Goal: Task Accomplishment & Management: Use online tool/utility

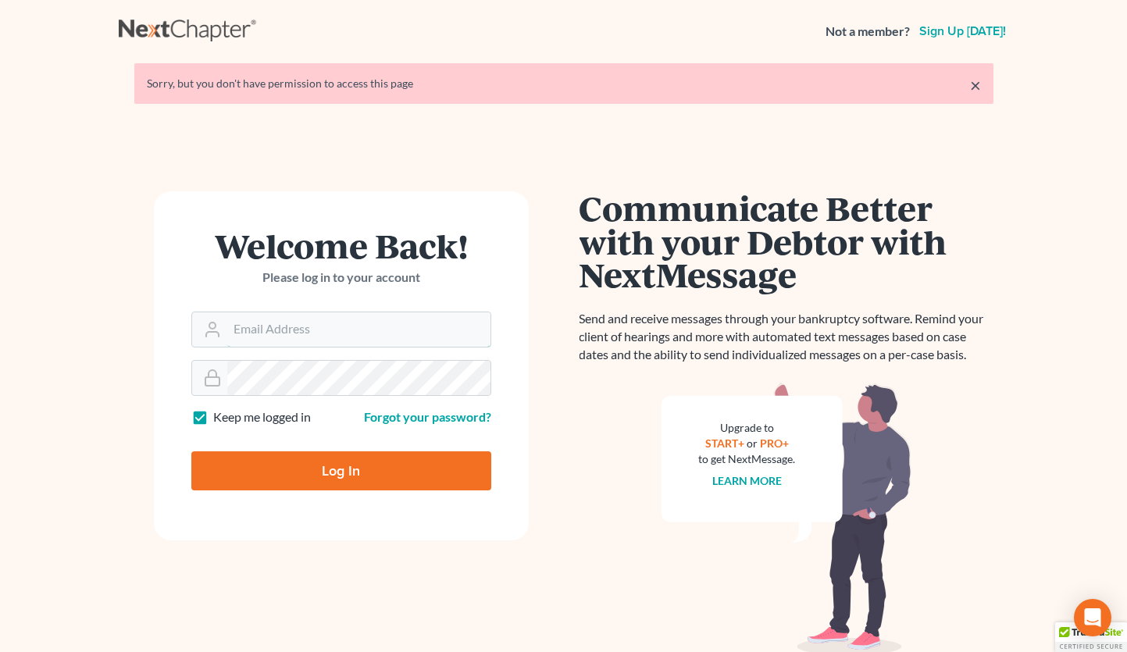
type input "[EMAIL_ADDRESS][DOMAIN_NAME]"
click at [311, 470] on input "Log In" at bounding box center [341, 471] width 300 height 39
type input "Thinking..."
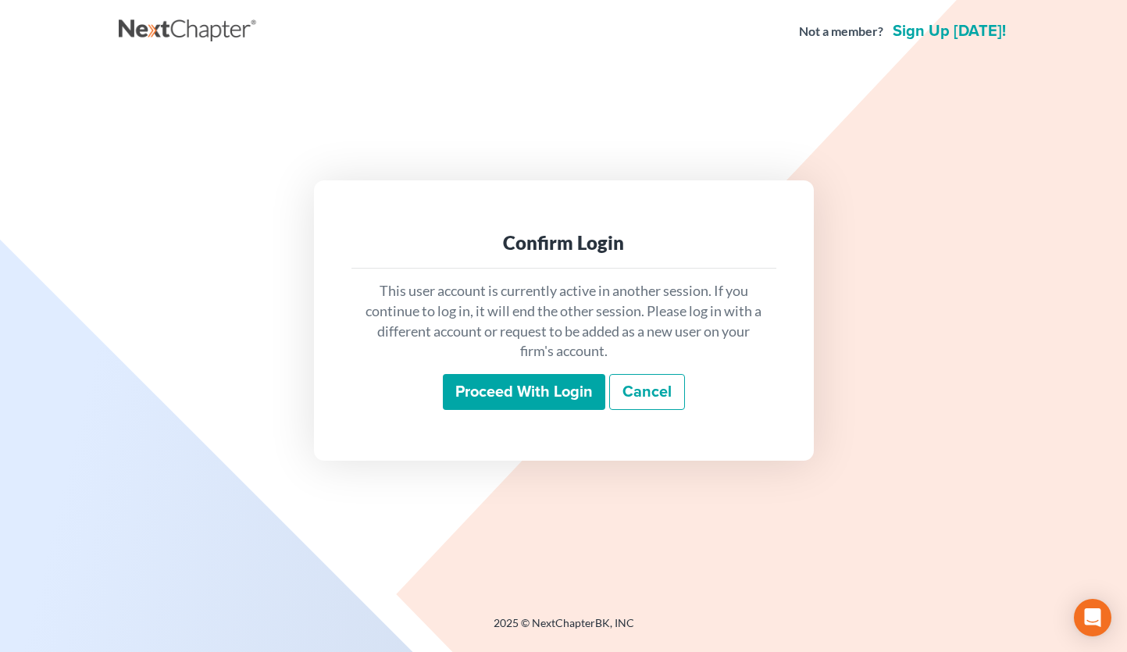
click at [505, 413] on div "This user account is currently active in another session. If you continue to lo…" at bounding box center [564, 346] width 425 height 154
click at [498, 401] on input "Proceed with login" at bounding box center [524, 392] width 162 height 36
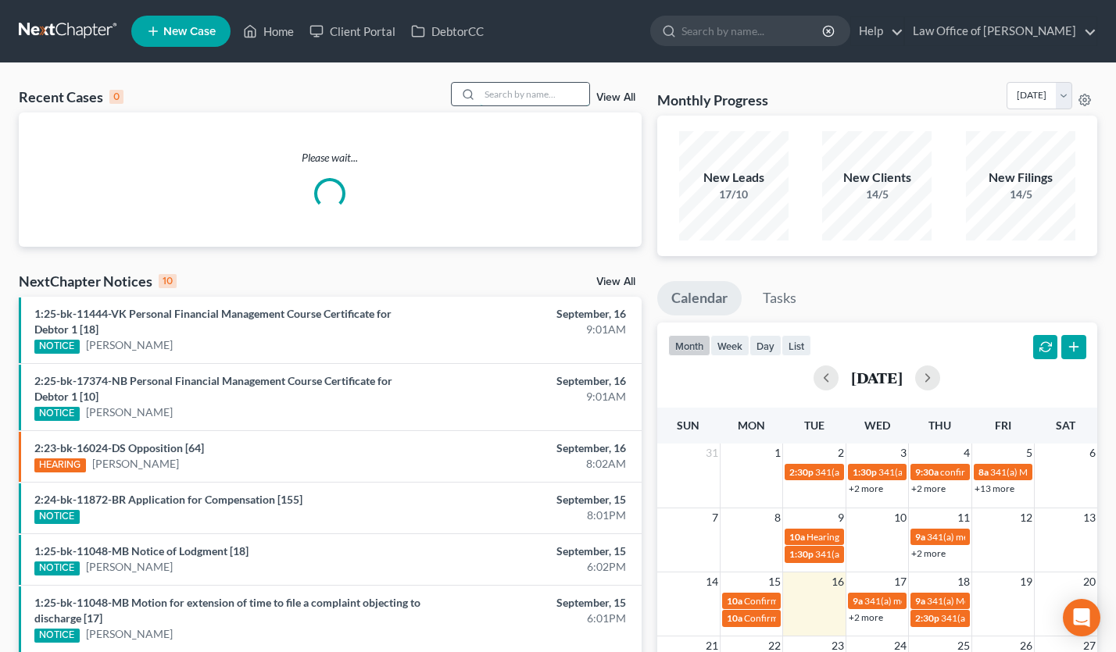
click at [525, 100] on input "search" at bounding box center [534, 94] width 109 height 23
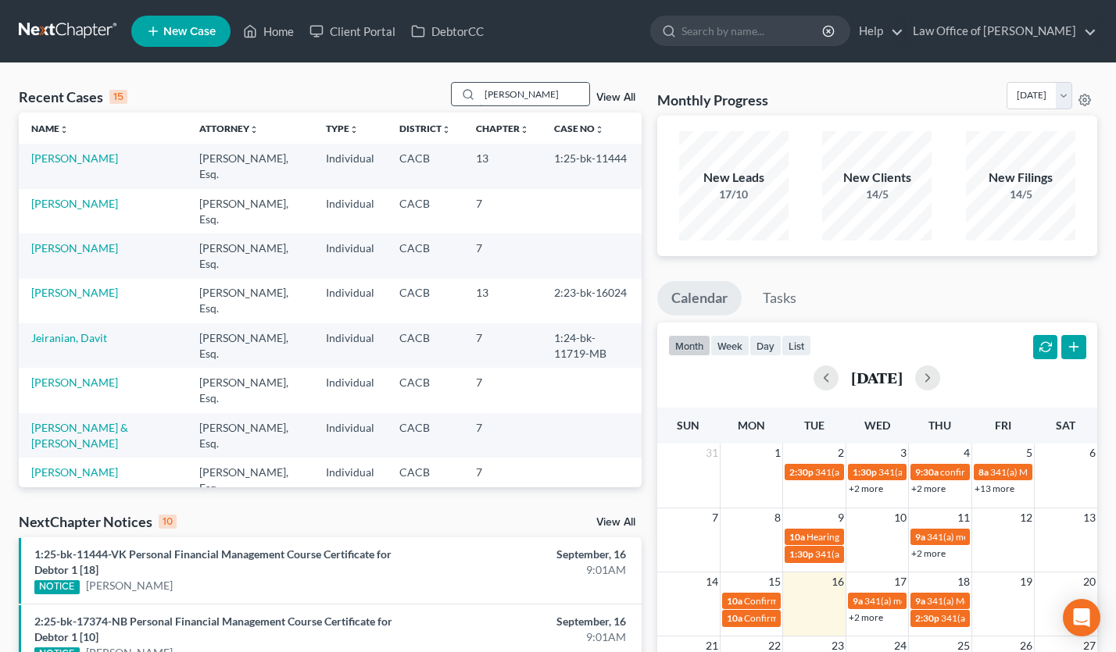
type input "[PERSON_NAME]"
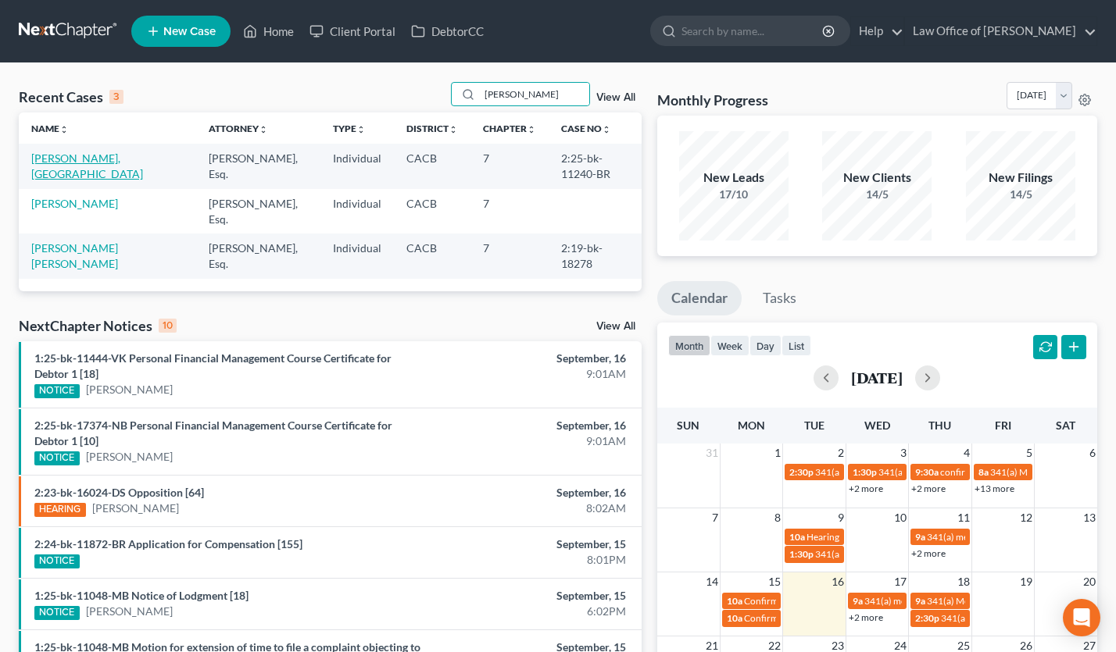
click at [73, 160] on link "Bustos, Carolina" at bounding box center [87, 166] width 112 height 29
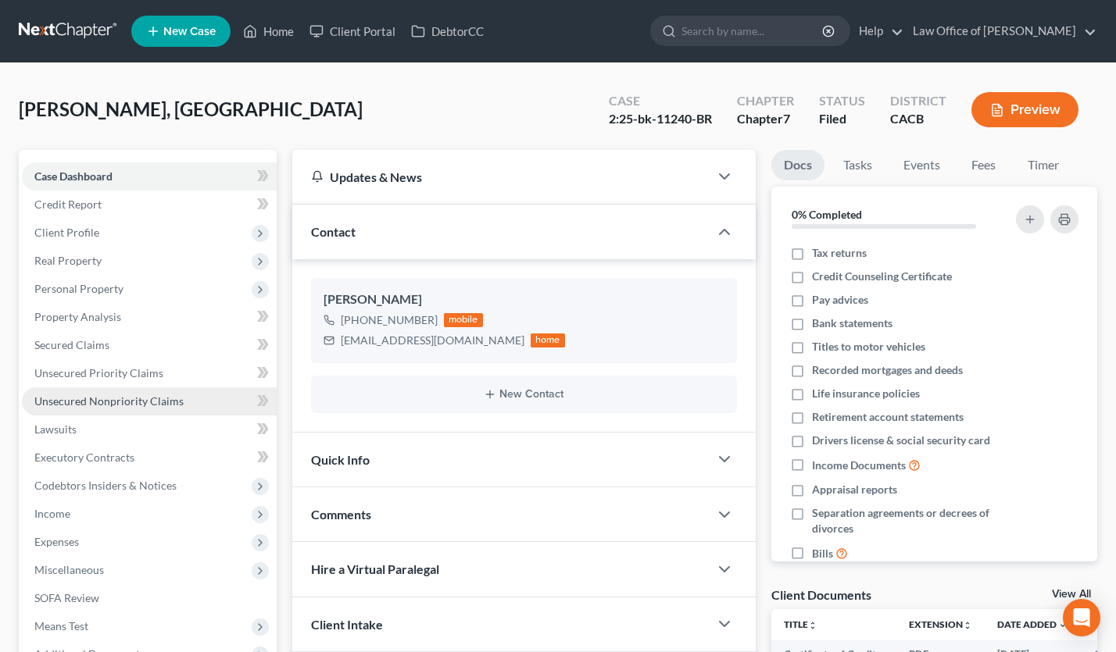
click at [156, 395] on span "Unsecured Nonpriority Claims" at bounding box center [108, 401] width 149 height 13
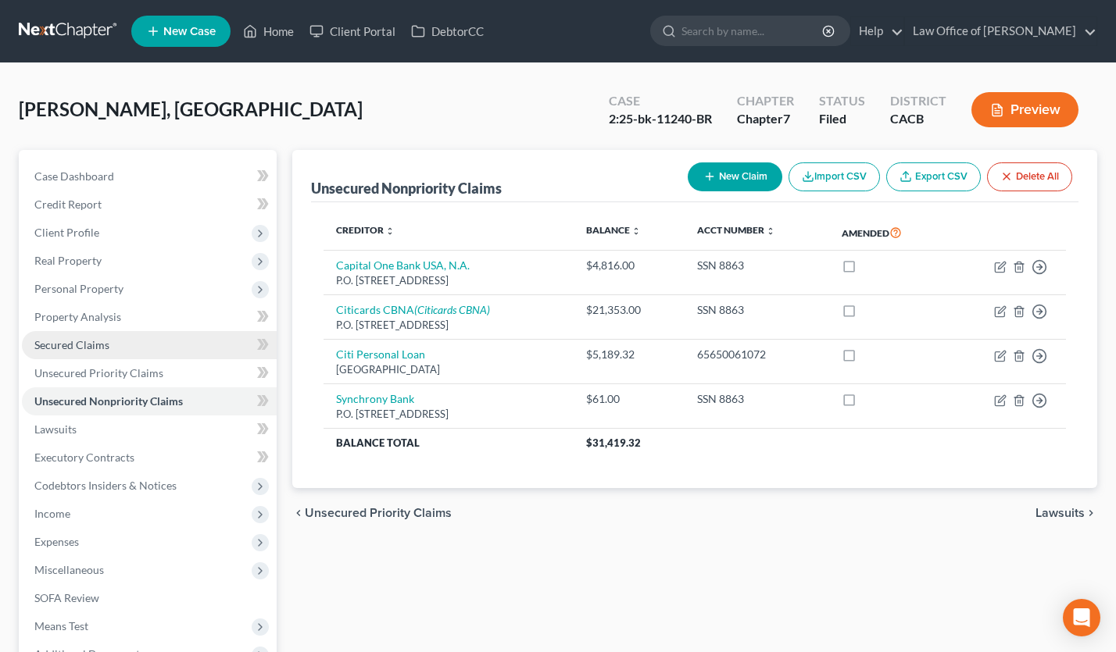
click at [121, 339] on link "Secured Claims" at bounding box center [149, 345] width 255 height 28
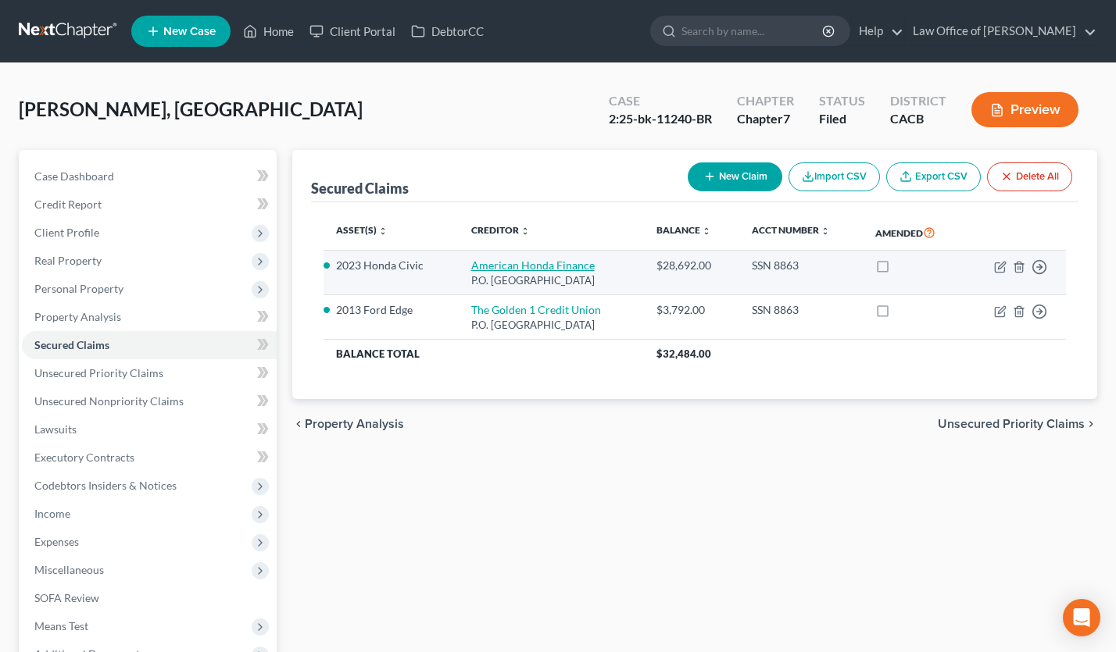
click at [559, 266] on link "American Honda Finance" at bounding box center [532, 265] width 123 height 13
select select "45"
select select "0"
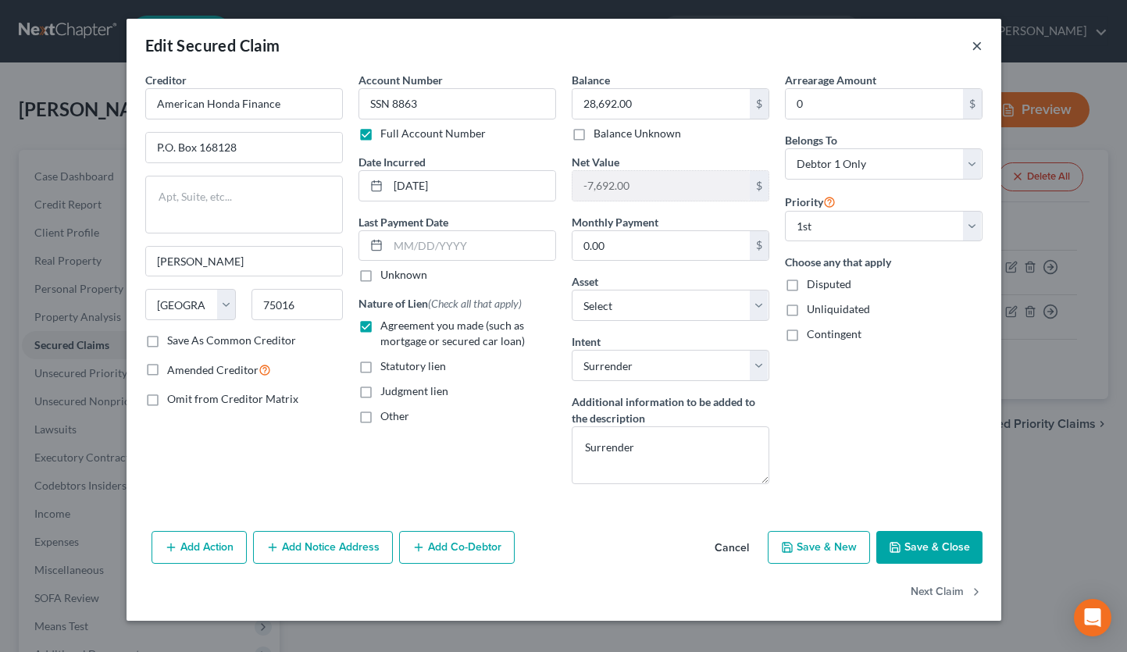
click at [977, 48] on button "×" at bounding box center [977, 45] width 11 height 19
